Goal: Task Accomplishment & Management: Manage account settings

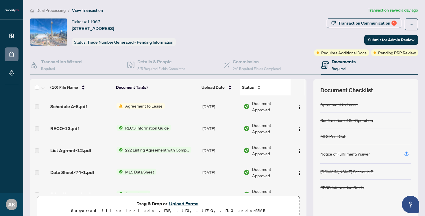
scroll to position [3, 0]
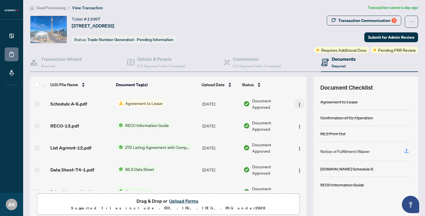
click at [300, 101] on button "button" at bounding box center [299, 103] width 9 height 9
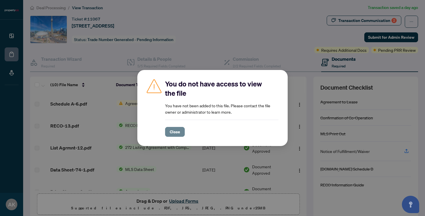
click at [174, 132] on span "Close" at bounding box center [175, 131] width 10 height 9
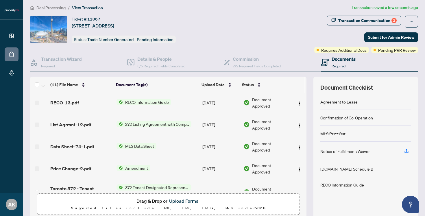
scroll to position [0, 0]
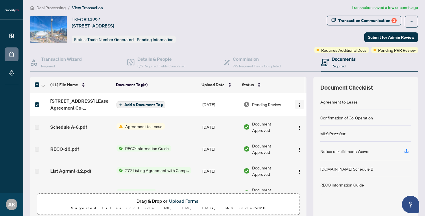
click at [297, 105] on img "button" at bounding box center [299, 105] width 5 height 5
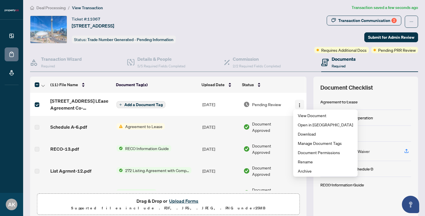
click at [298, 104] on img "button" at bounding box center [299, 105] width 5 height 5
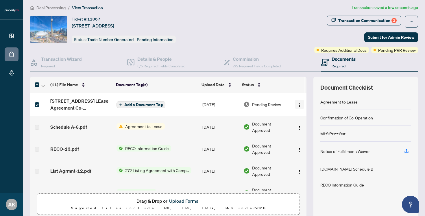
click at [298, 104] on img "button" at bounding box center [299, 105] width 5 height 5
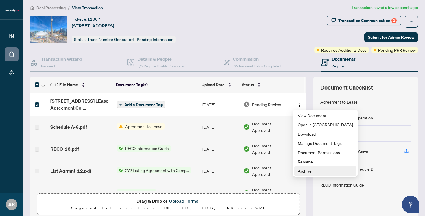
click at [308, 172] on span "Archive" at bounding box center [324, 171] width 55 height 6
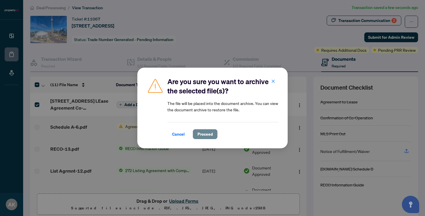
click at [203, 134] on span "Proceed" at bounding box center [204, 133] width 15 height 9
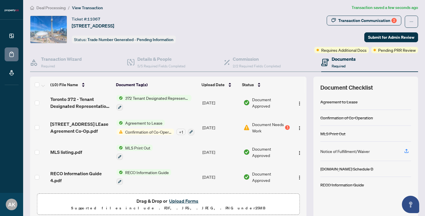
scroll to position [113, 0]
click at [297, 126] on img "button" at bounding box center [299, 127] width 5 height 5
click at [285, 126] on div "1" at bounding box center [287, 127] width 5 height 5
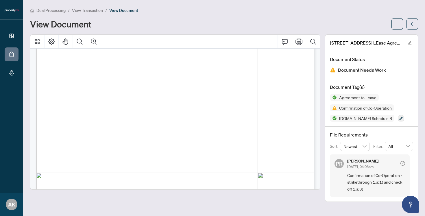
scroll to position [472, 0]
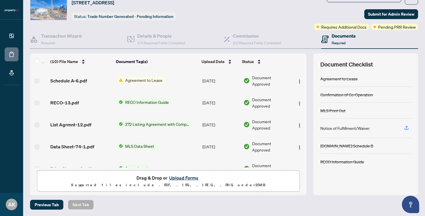
scroll to position [25, 0]
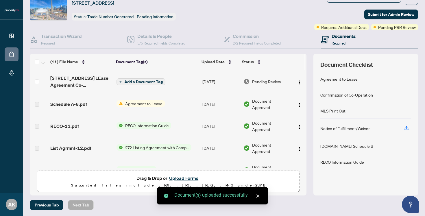
click at [141, 80] on span "Add a Document Tag" at bounding box center [143, 82] width 38 height 4
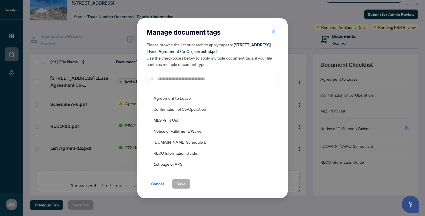
click at [146, 109] on div "Manage document tags Please browse the list or search to apply tags to: [STREET…" at bounding box center [212, 108] width 150 height 180
click at [179, 183] on span "Save" at bounding box center [180, 183] width 9 height 9
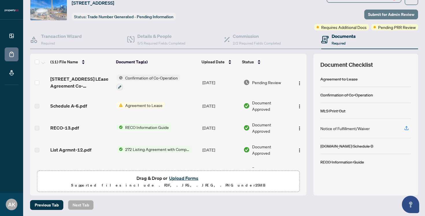
click at [393, 14] on span "Submit for Admin Review" at bounding box center [391, 14] width 46 height 9
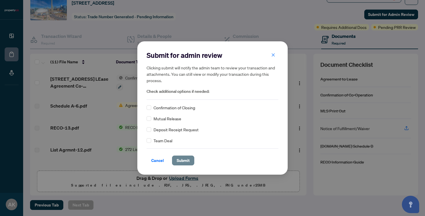
click at [182, 162] on span "Submit" at bounding box center [182, 160] width 13 height 9
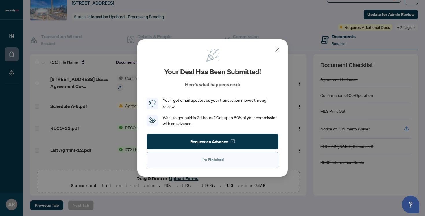
click at [223, 161] on button "I'm Finished" at bounding box center [212, 160] width 132 height 16
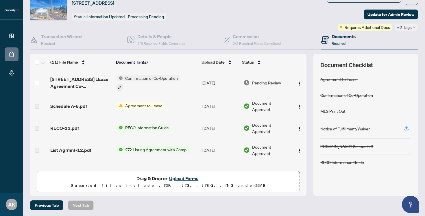
scroll to position [0, 0]
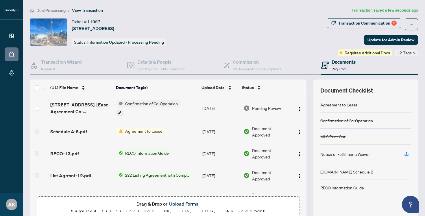
click at [408, 54] on span "+2 Tags" at bounding box center [404, 52] width 15 height 7
click at [324, 31] on div "Ticket #: 11067 [STREET_ADDRESS] Status: Information Updated - Processing Pendi…" at bounding box center [177, 32] width 294 height 28
click at [392, 40] on span "Update for Admin Review" at bounding box center [390, 39] width 47 height 9
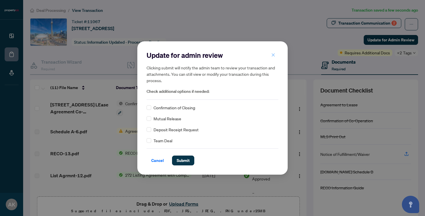
click at [272, 54] on icon "close" at bounding box center [273, 55] width 4 height 4
